Goal: Book appointment/travel/reservation

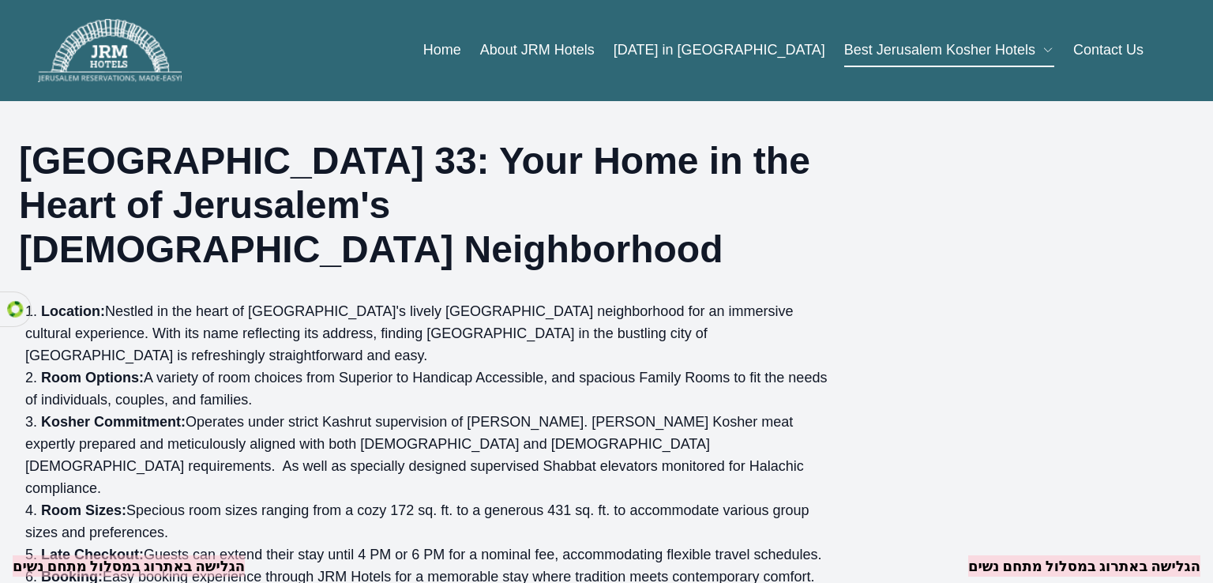
click at [941, 236] on div "[GEOGRAPHIC_DATA] 33: Your Home in the Heart of Jerusalem's [DEMOGRAPHIC_DATA] …" at bounding box center [606, 388] width 1175 height 499
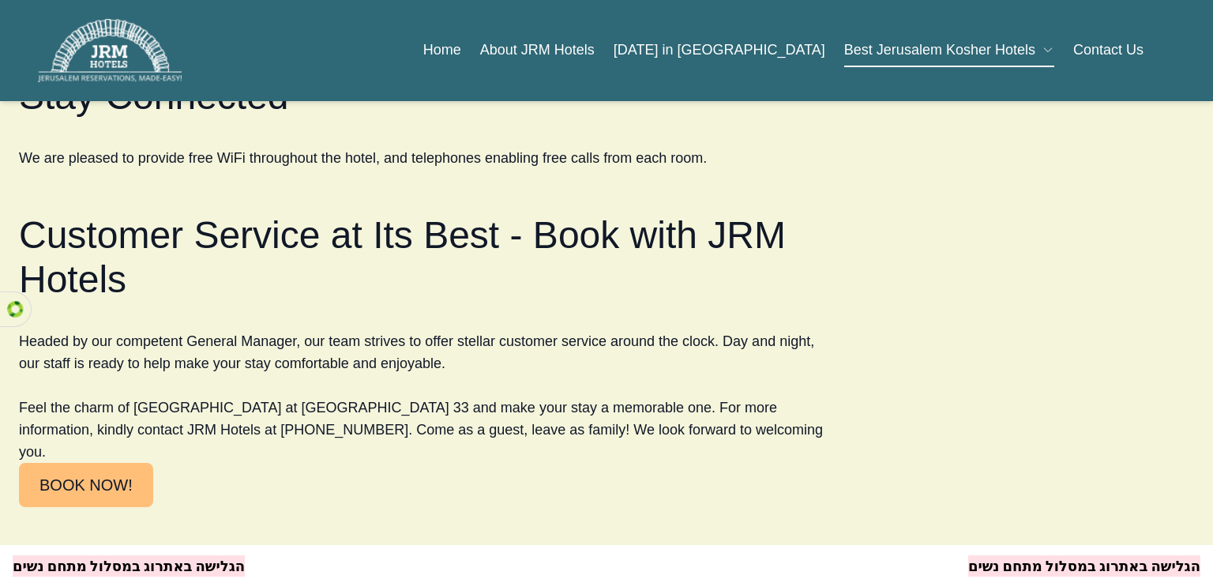
scroll to position [3443, 0]
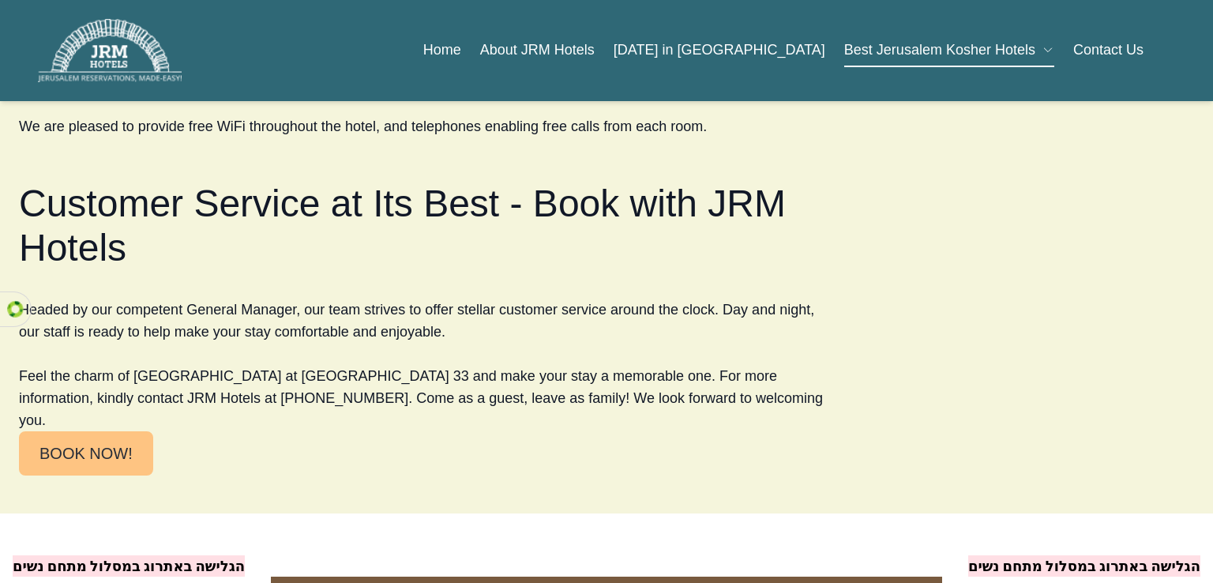
click at [103, 431] on link "BOOK NOW!" at bounding box center [86, 453] width 134 height 44
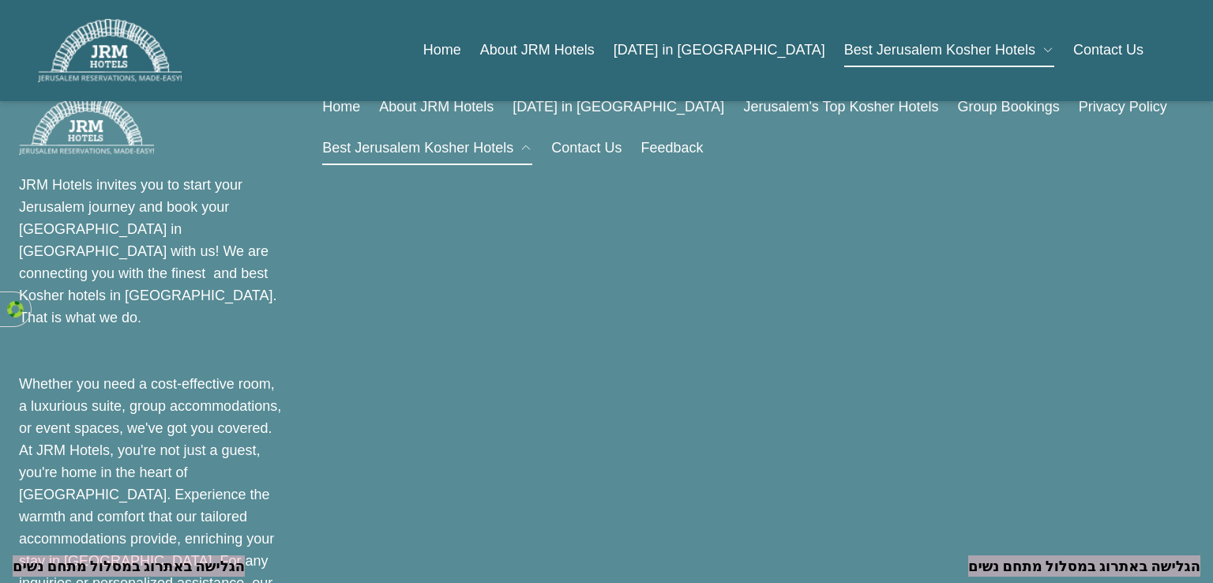
scroll to position [4525, 0]
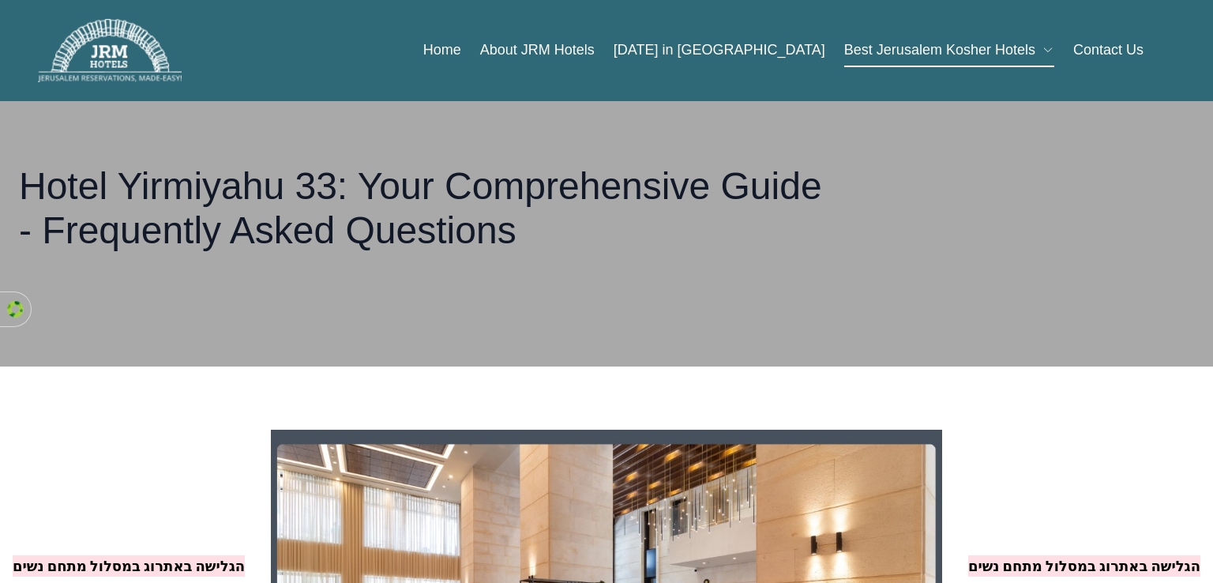
click at [253, 346] on div "Hotel Yirmiyahu 33: Your Comprehensive Guide - Frequently Asked Questions" at bounding box center [606, 233] width 1213 height 265
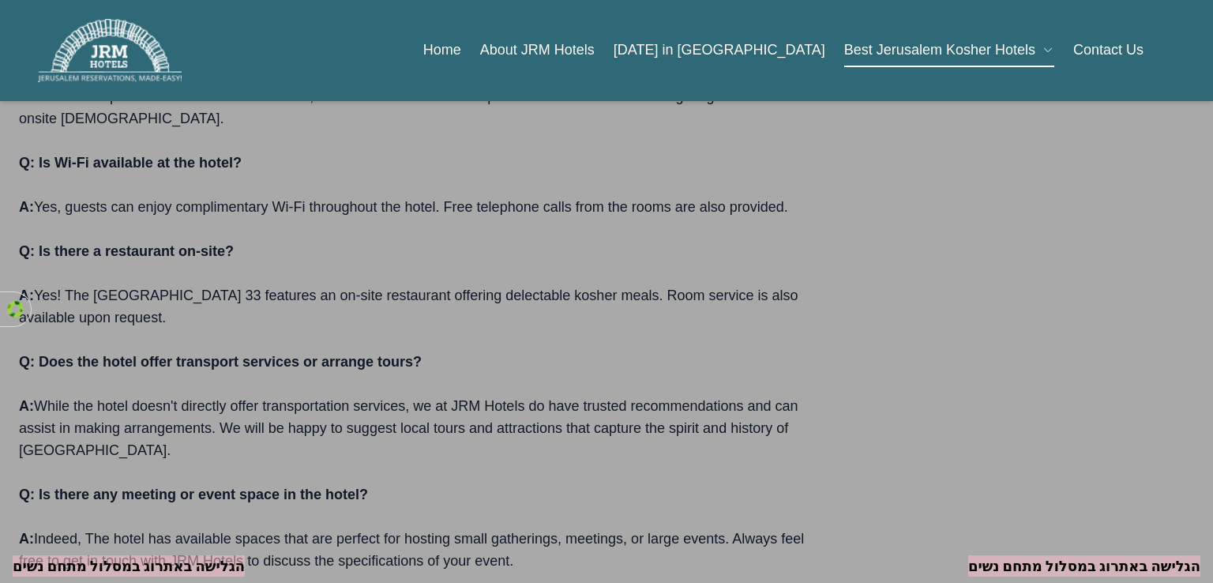
scroll to position [2211, 0]
